Goal: Task Accomplishment & Management: Manage account settings

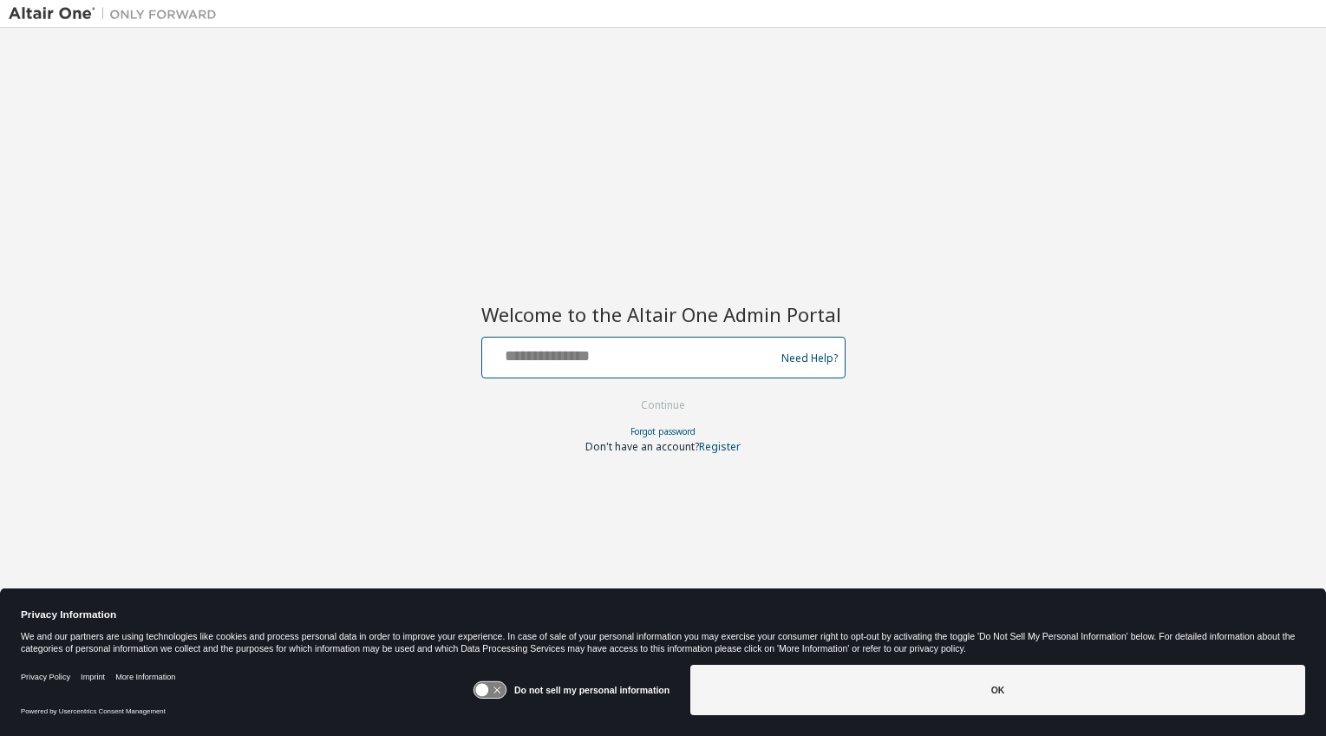
click at [546, 356] on input "text" at bounding box center [631, 353] width 284 height 25
type input "**********"
click at [670, 402] on button "Continue" at bounding box center [663, 405] width 81 height 26
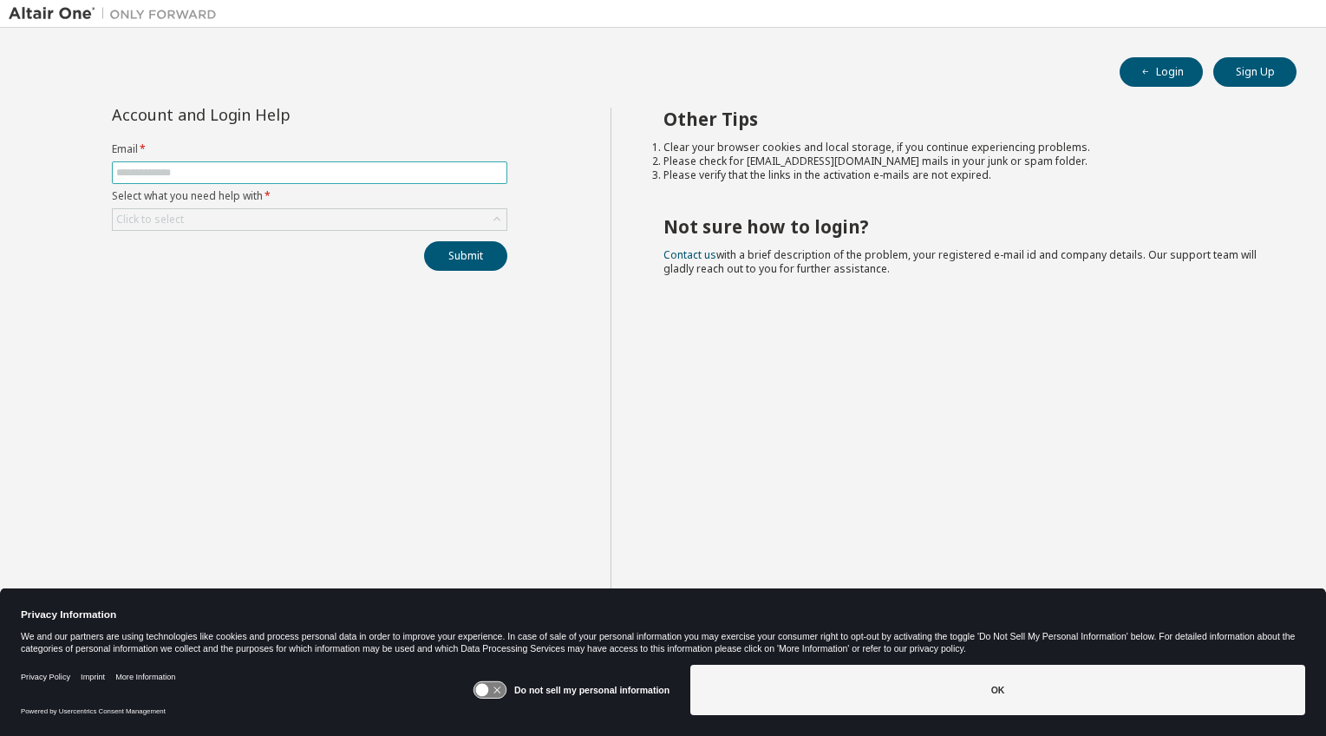
click at [168, 169] on input "text" at bounding box center [309, 173] width 387 height 14
type input "**********"
click at [149, 217] on div "Click to select" at bounding box center [150, 220] width 68 height 14
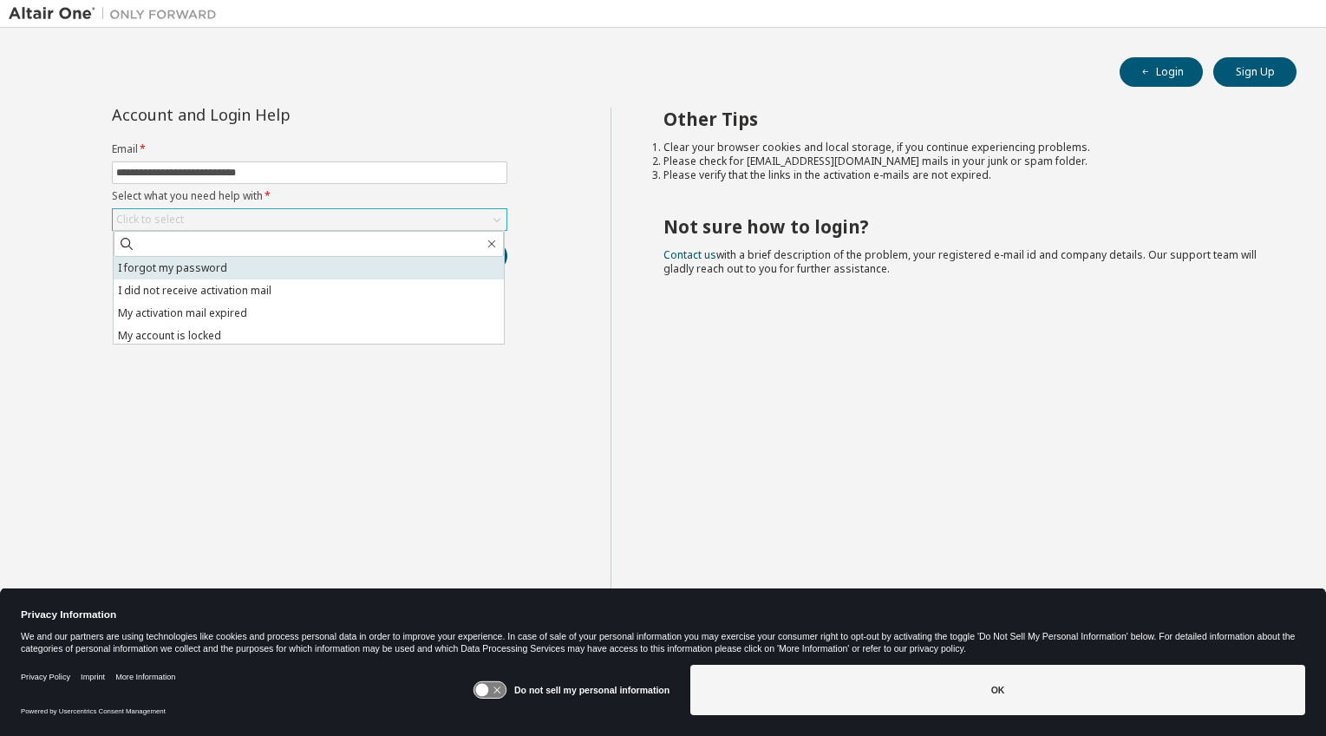
click at [198, 268] on li "I forgot my password" at bounding box center [309, 268] width 390 height 23
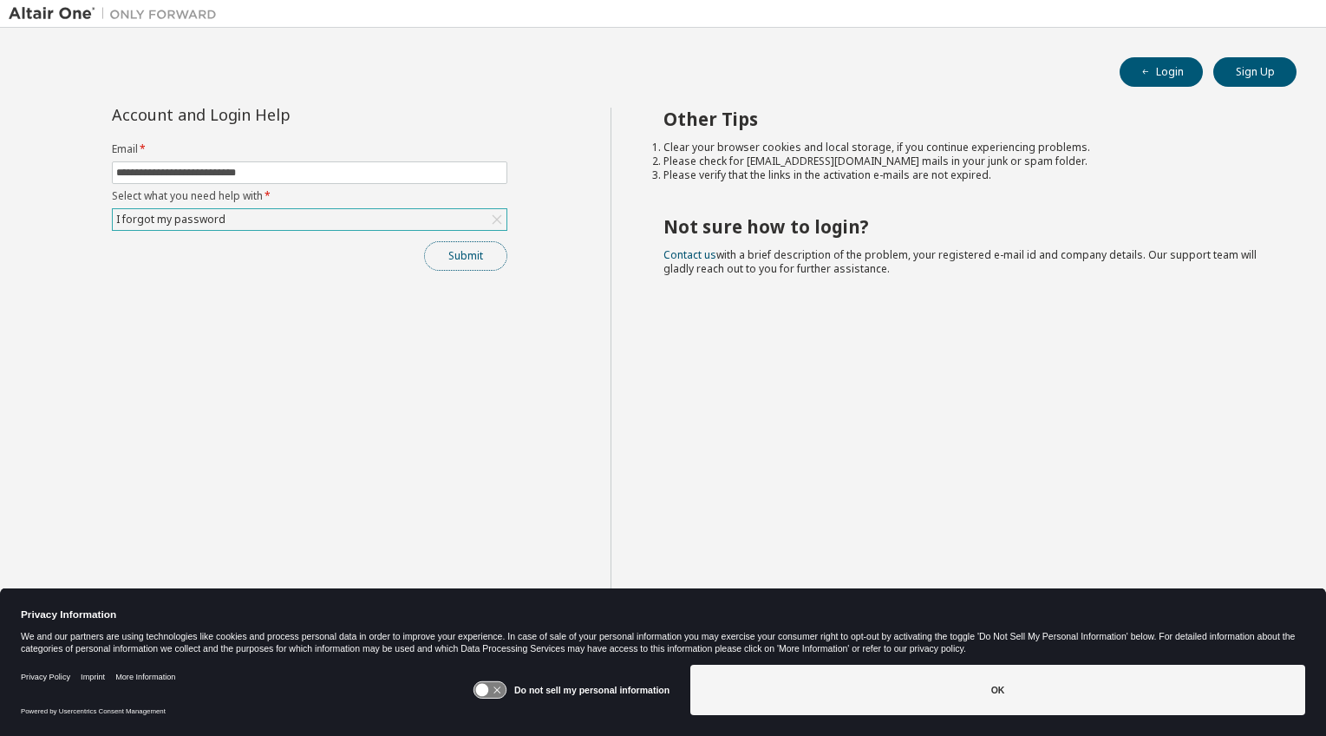
click at [466, 257] on button "Submit" at bounding box center [465, 255] width 83 height 29
click at [479, 251] on button "Submit" at bounding box center [465, 255] width 83 height 29
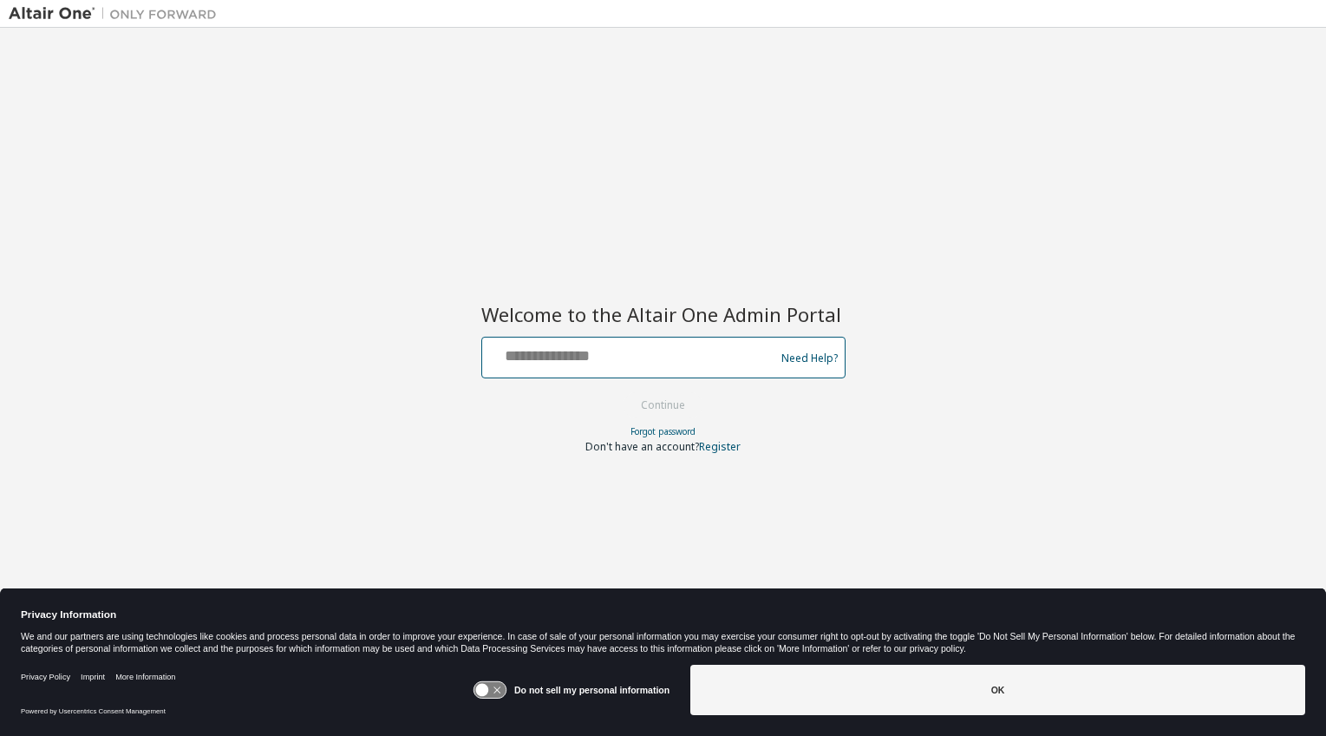
click at [546, 358] on input "text" at bounding box center [631, 353] width 284 height 25
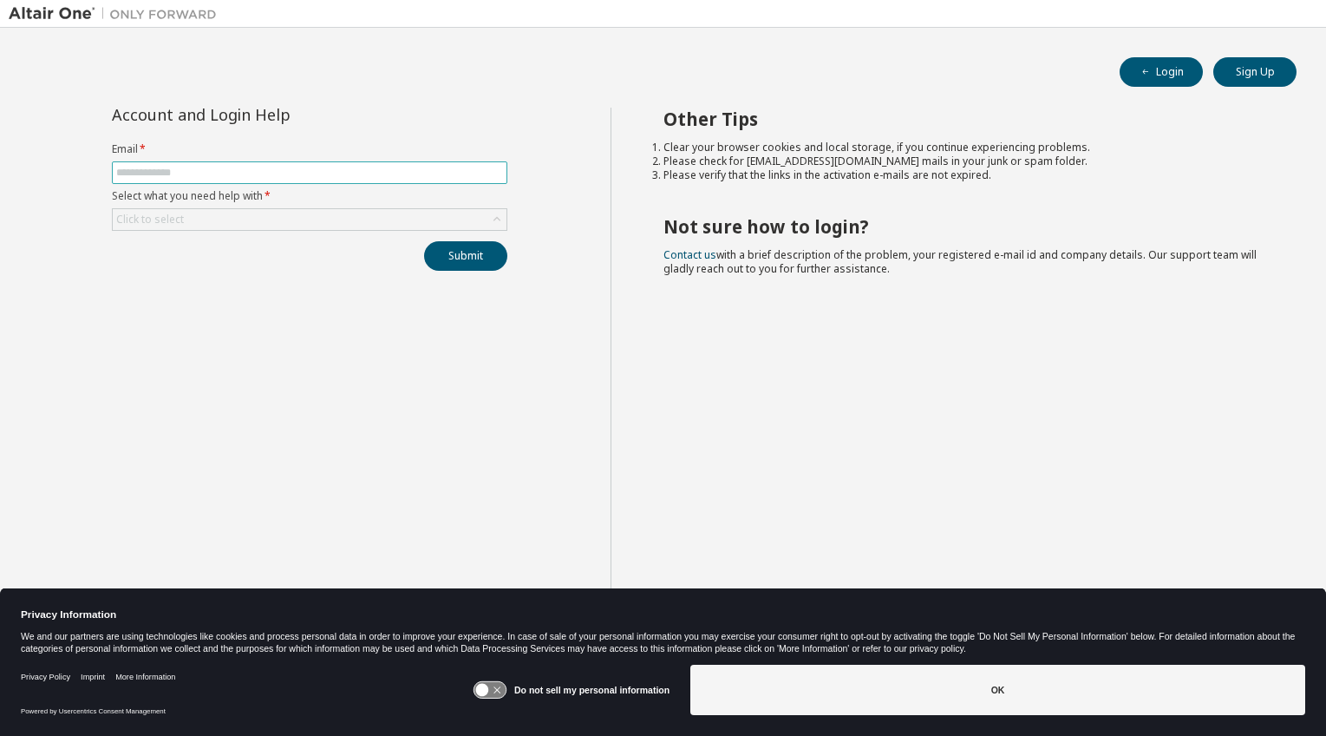
click at [219, 175] on input "text" at bounding box center [309, 173] width 387 height 14
type input "**********"
click at [237, 218] on div "Click to select" at bounding box center [310, 219] width 394 height 21
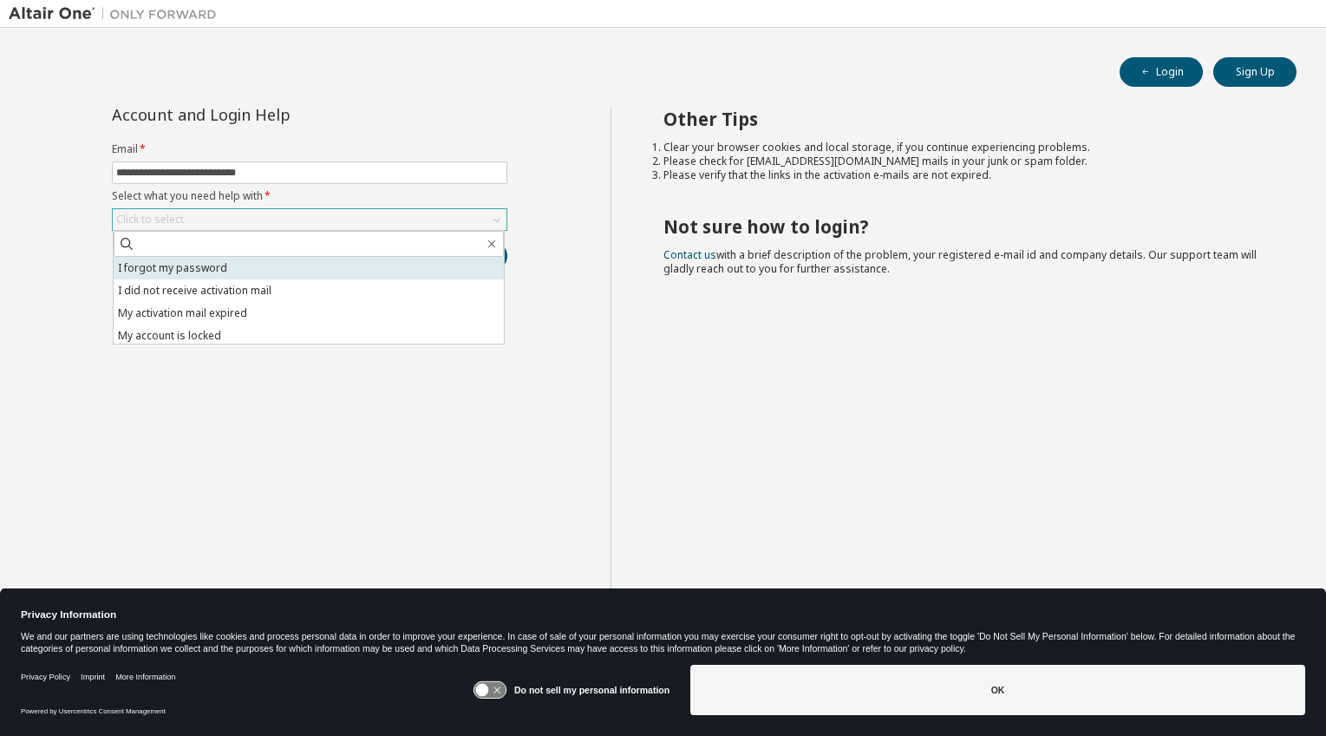
click at [200, 266] on li "I forgot my password" at bounding box center [309, 268] width 390 height 23
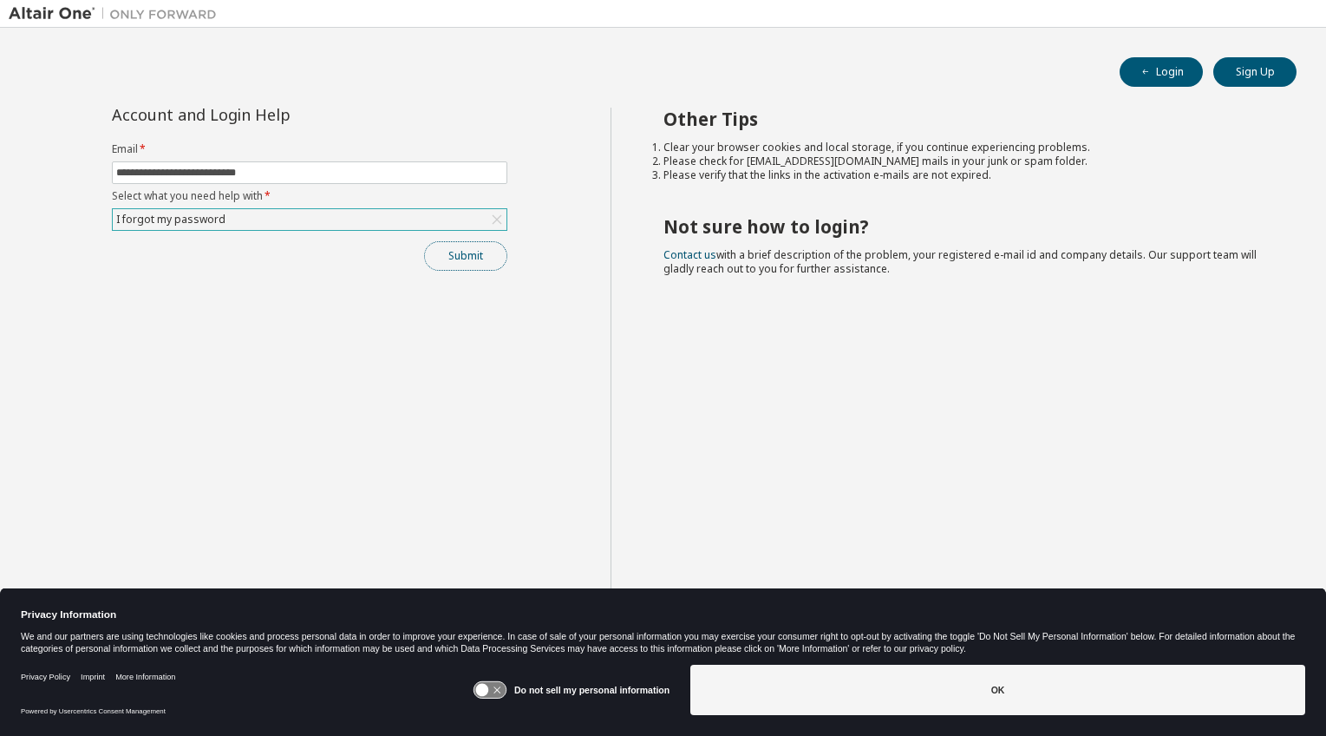
click at [459, 255] on button "Submit" at bounding box center [465, 255] width 83 height 29
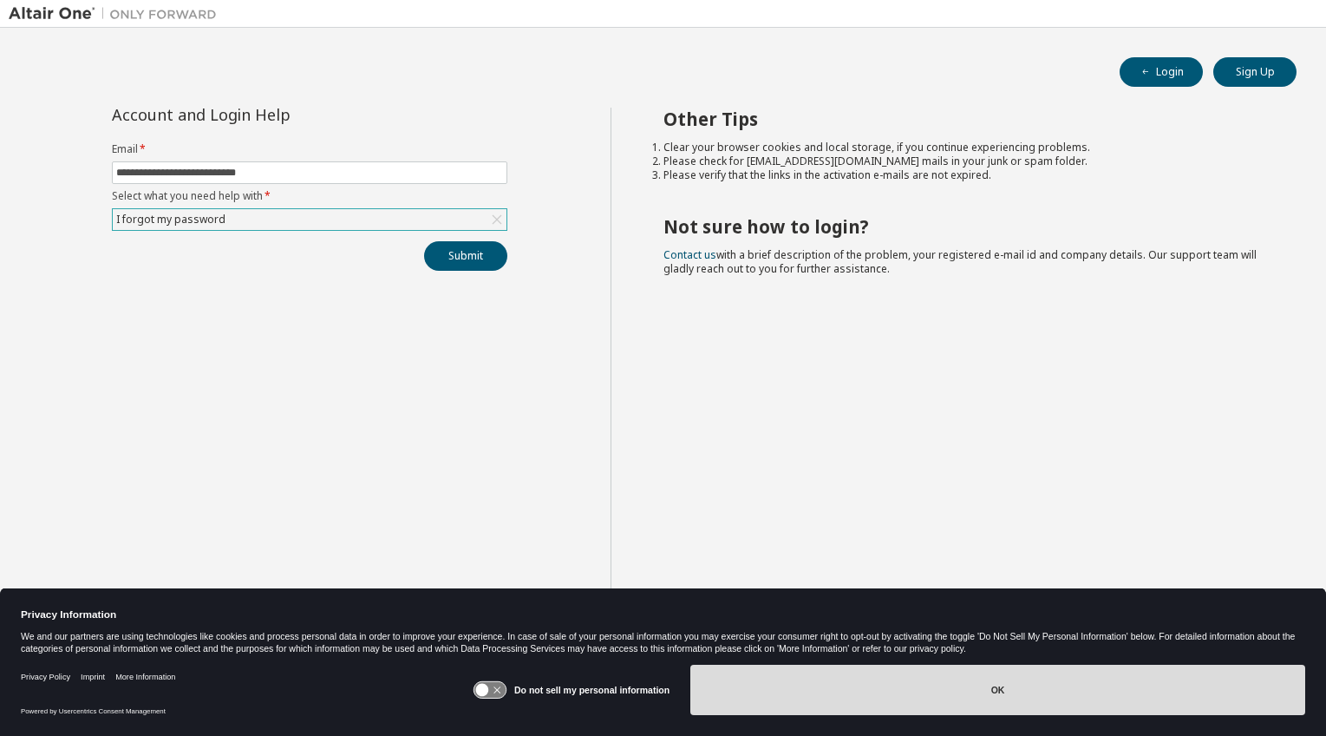
click at [1034, 674] on button "OK" at bounding box center [997, 689] width 615 height 50
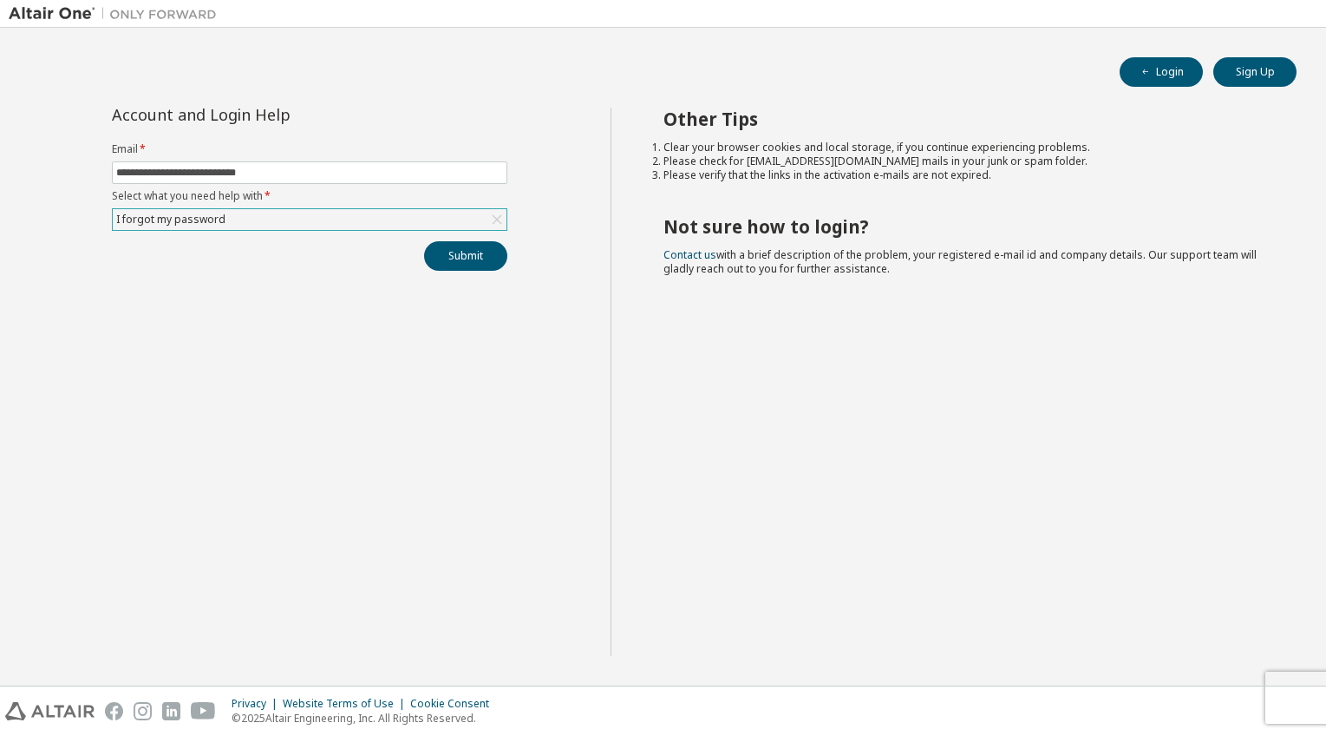
click at [487, 217] on div "I forgot my password" at bounding box center [310, 219] width 394 height 21
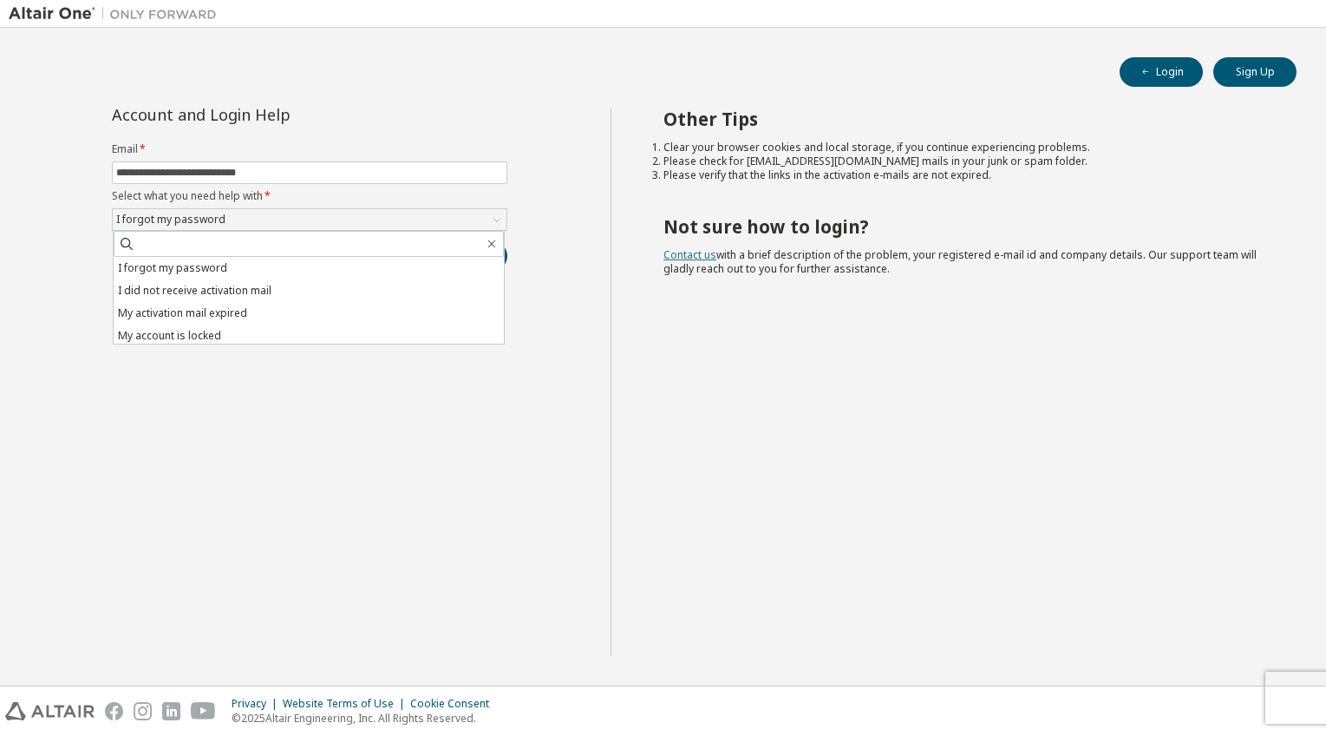
click at [697, 253] on link "Contact us" at bounding box center [690, 254] width 53 height 15
